Goal: Task Accomplishment & Management: Use online tool/utility

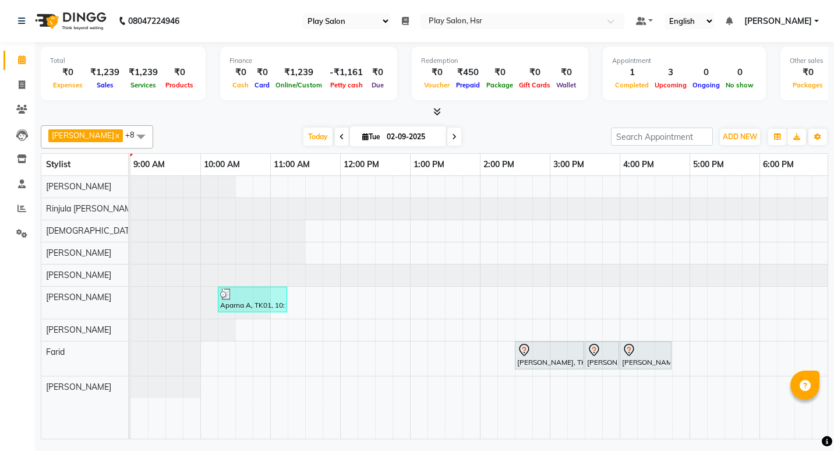
select select "92"
click at [22, 82] on icon at bounding box center [22, 84] width 6 height 9
select select "service"
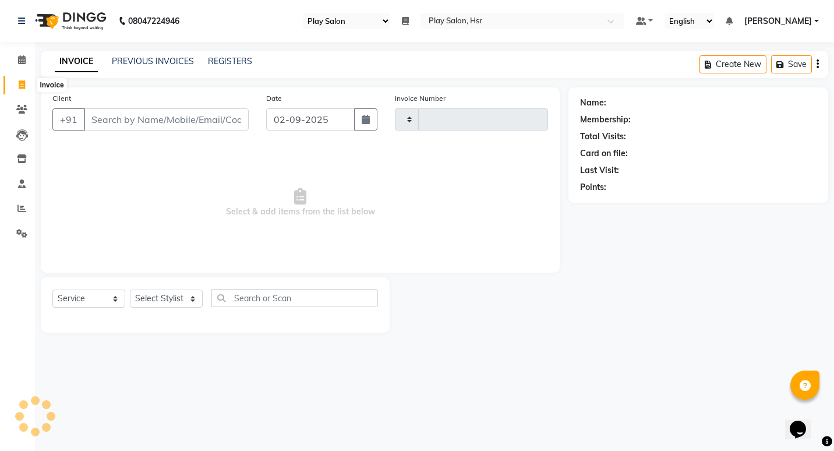
type input "0946"
select select "8358"
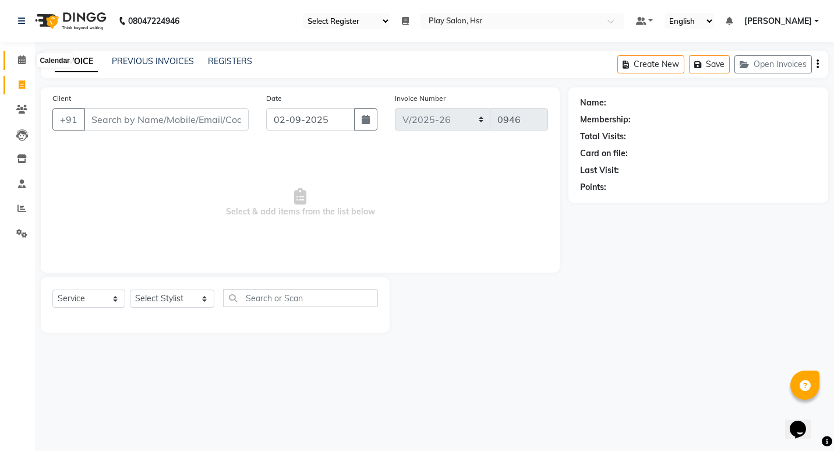
click at [23, 59] on icon at bounding box center [22, 59] width 8 height 9
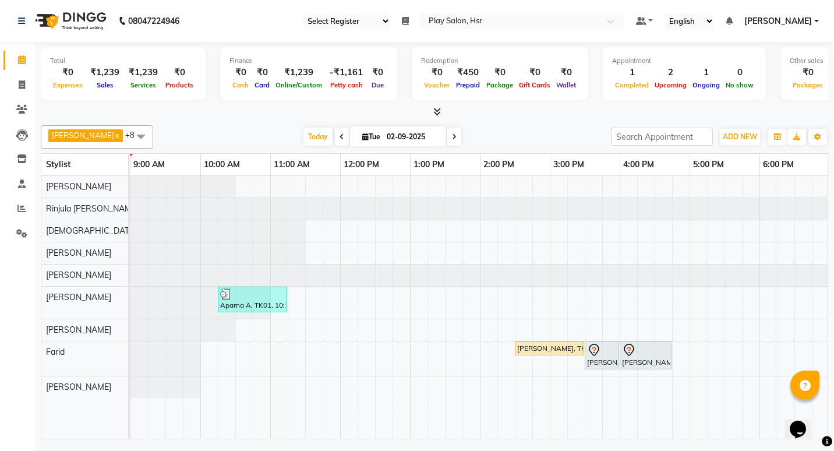
click at [439, 113] on icon at bounding box center [437, 111] width 8 height 9
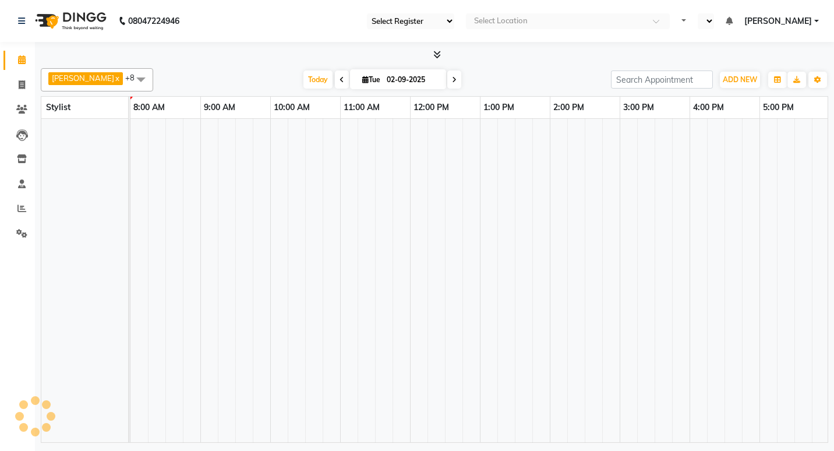
select select "92"
select select "en"
select select "92"
select select "en"
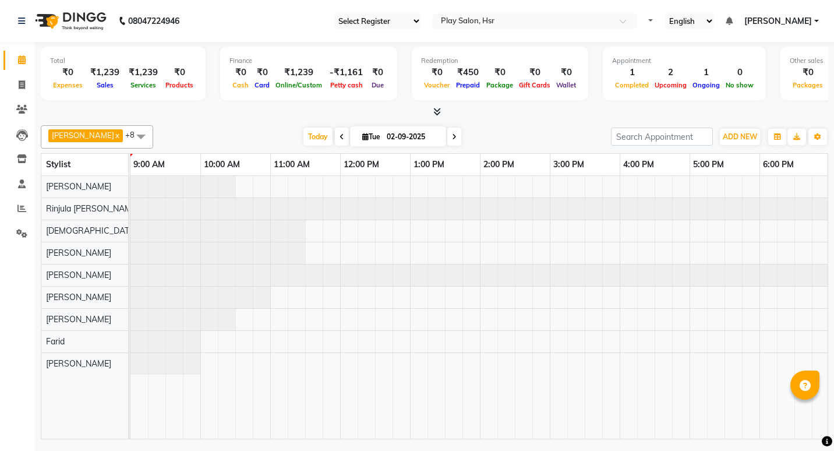
select select "92"
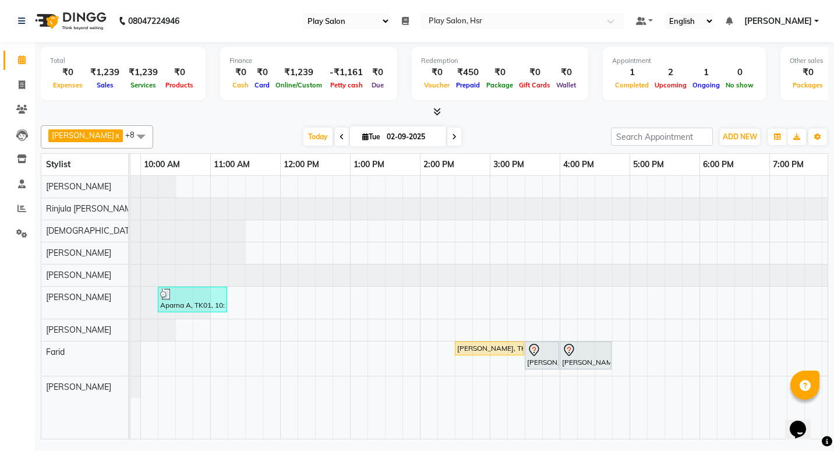
scroll to position [0, 59]
